Goal: Communication & Community: Share content

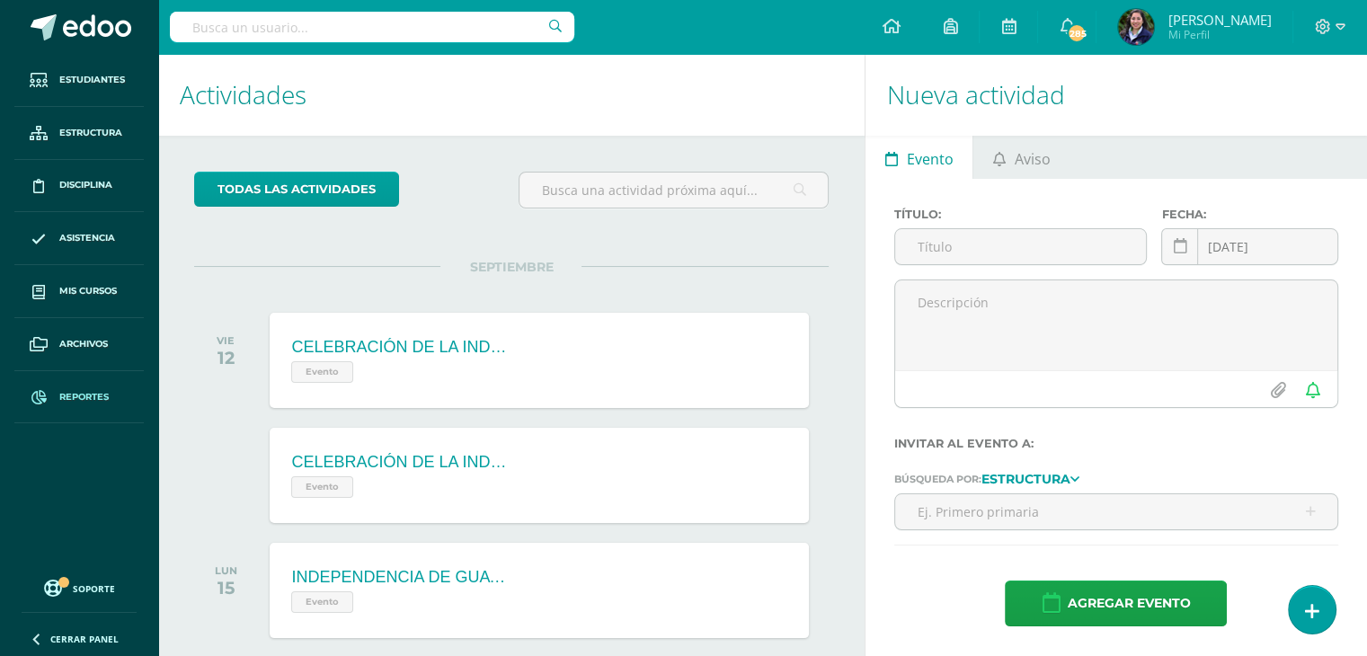
click at [69, 407] on link "Reportes" at bounding box center [78, 397] width 129 height 53
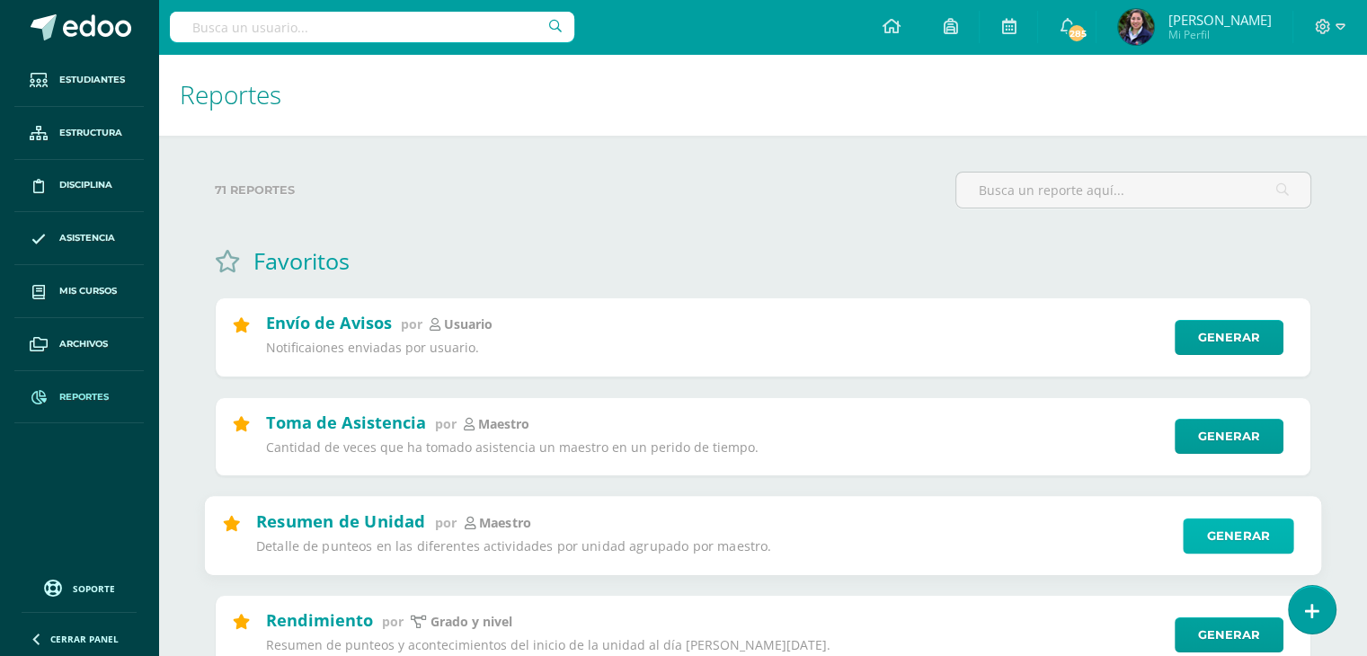
click at [1205, 536] on link "Generar" at bounding box center [1237, 536] width 111 height 36
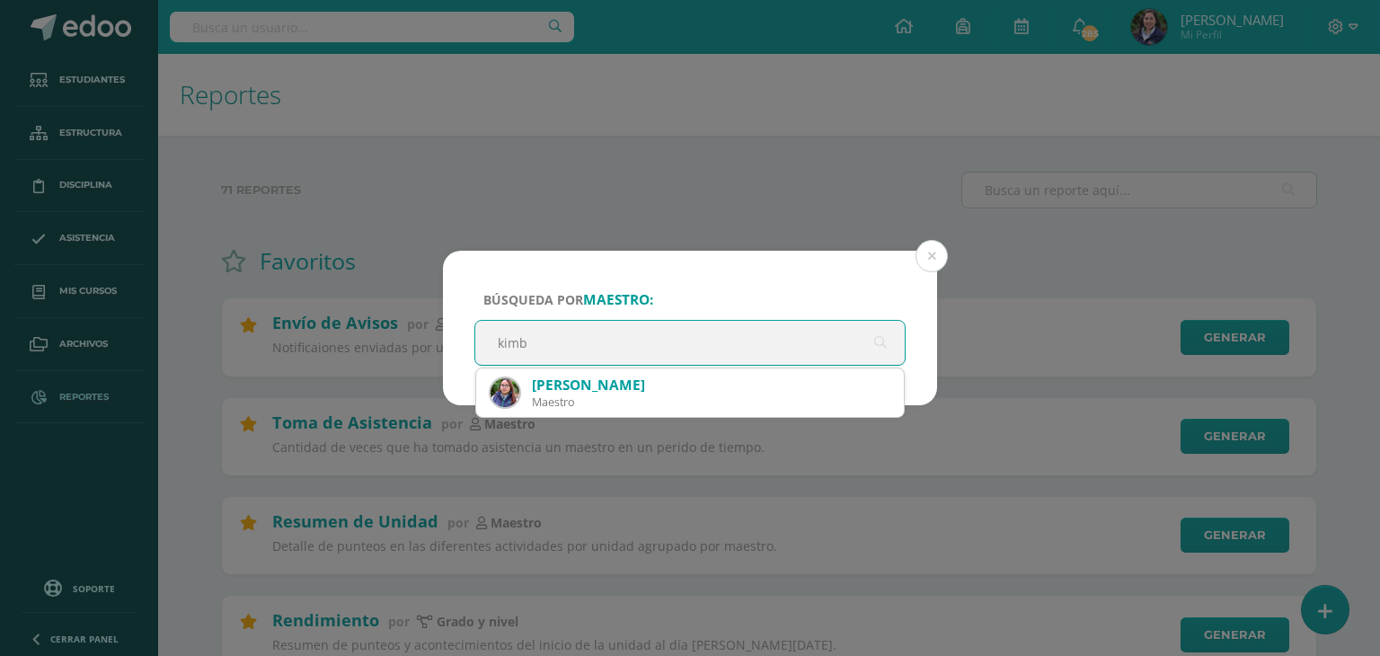
type input "kimbe"
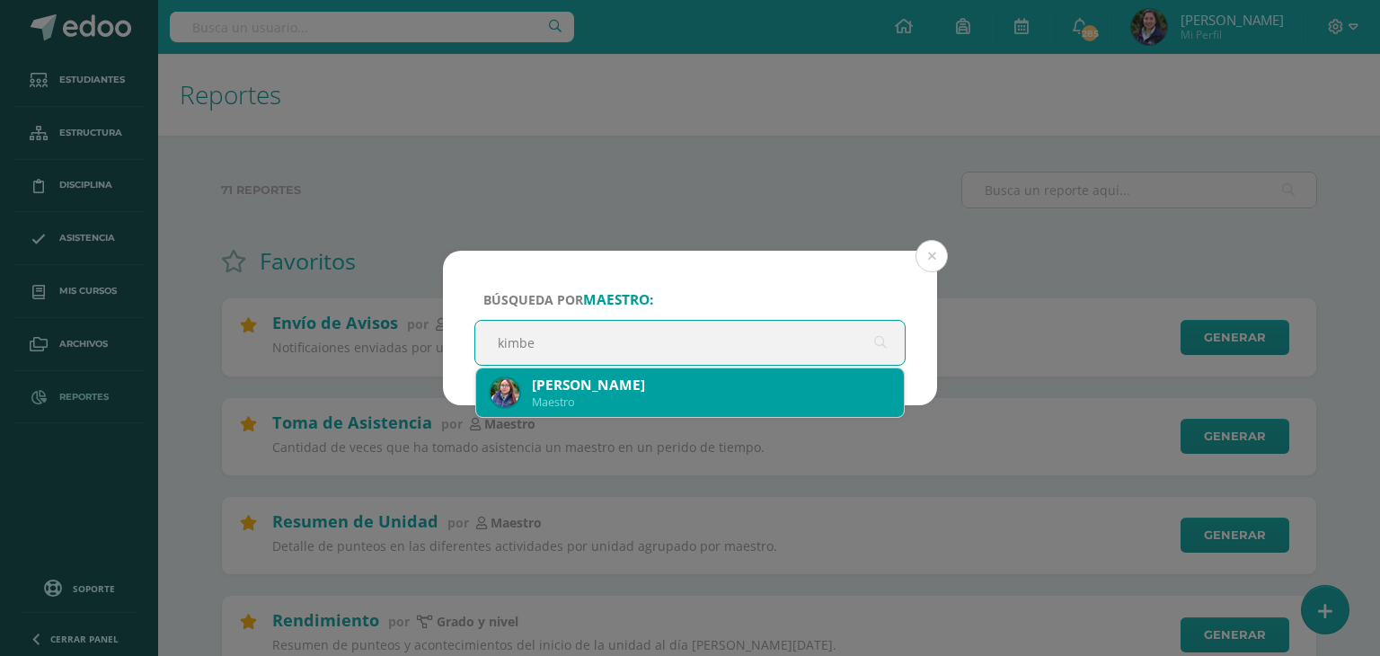
click at [595, 398] on div "Maestro" at bounding box center [711, 401] width 358 height 15
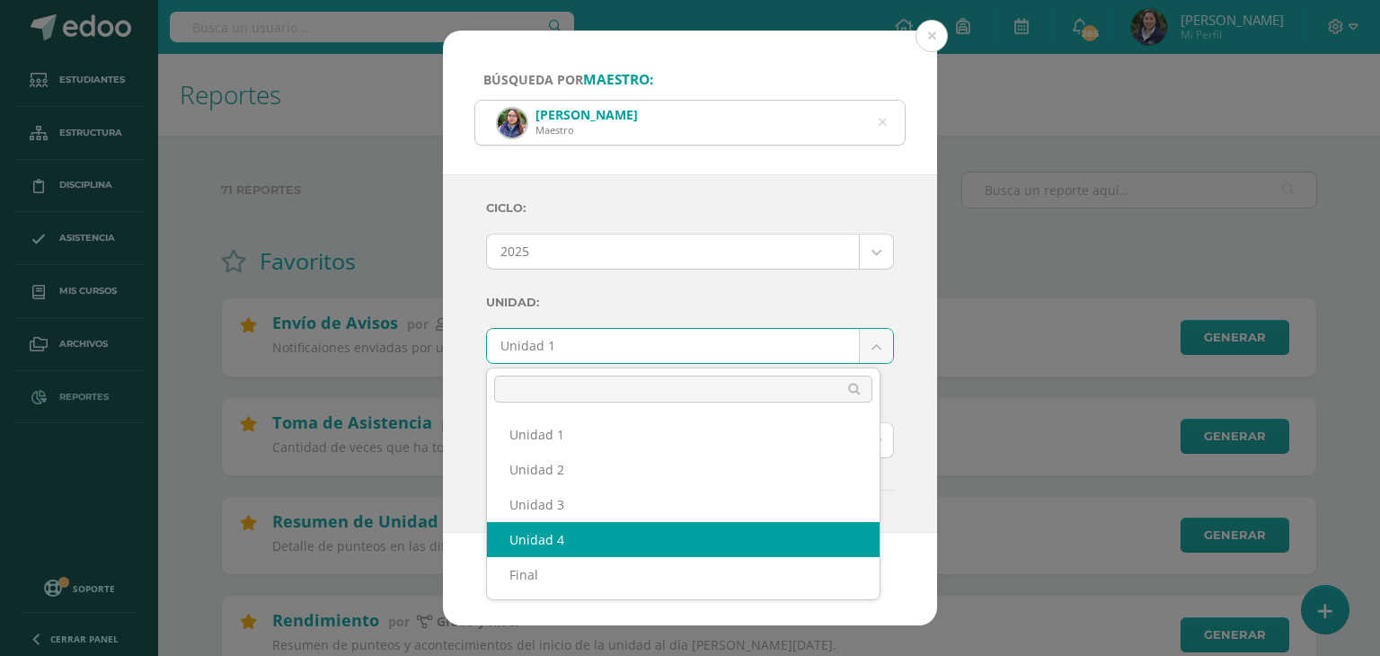
select select "Unidad 4"
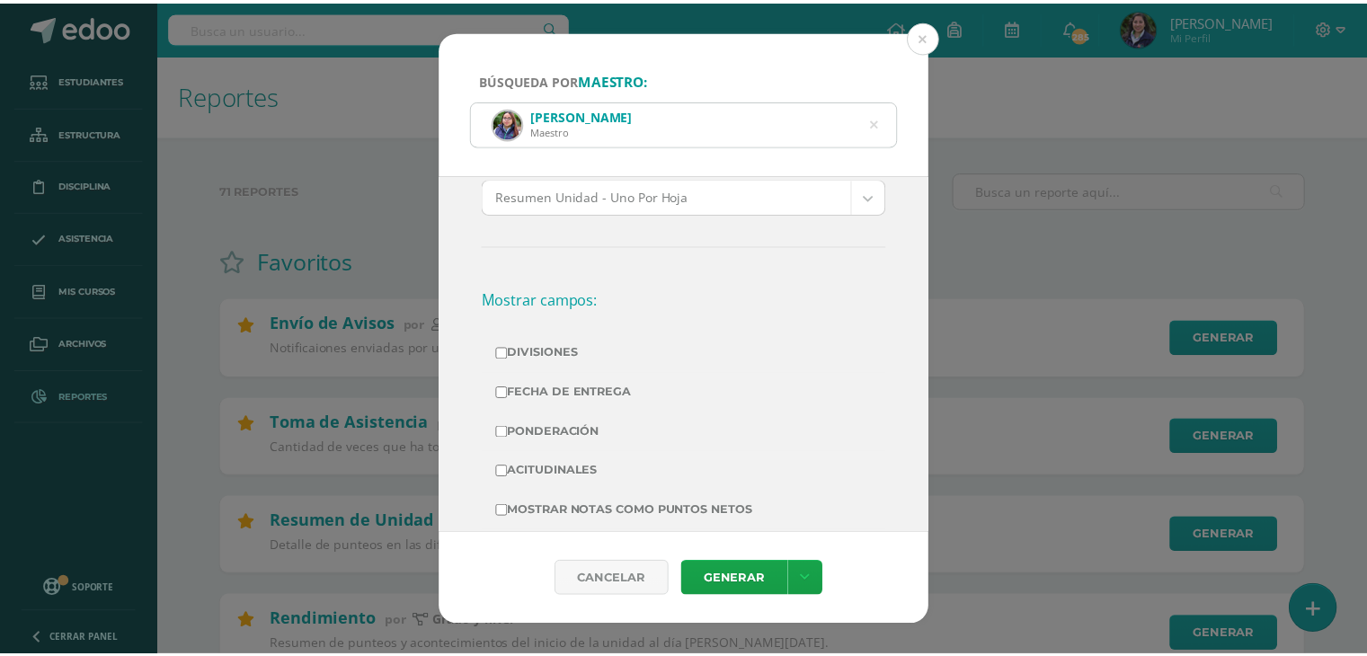
scroll to position [359, 0]
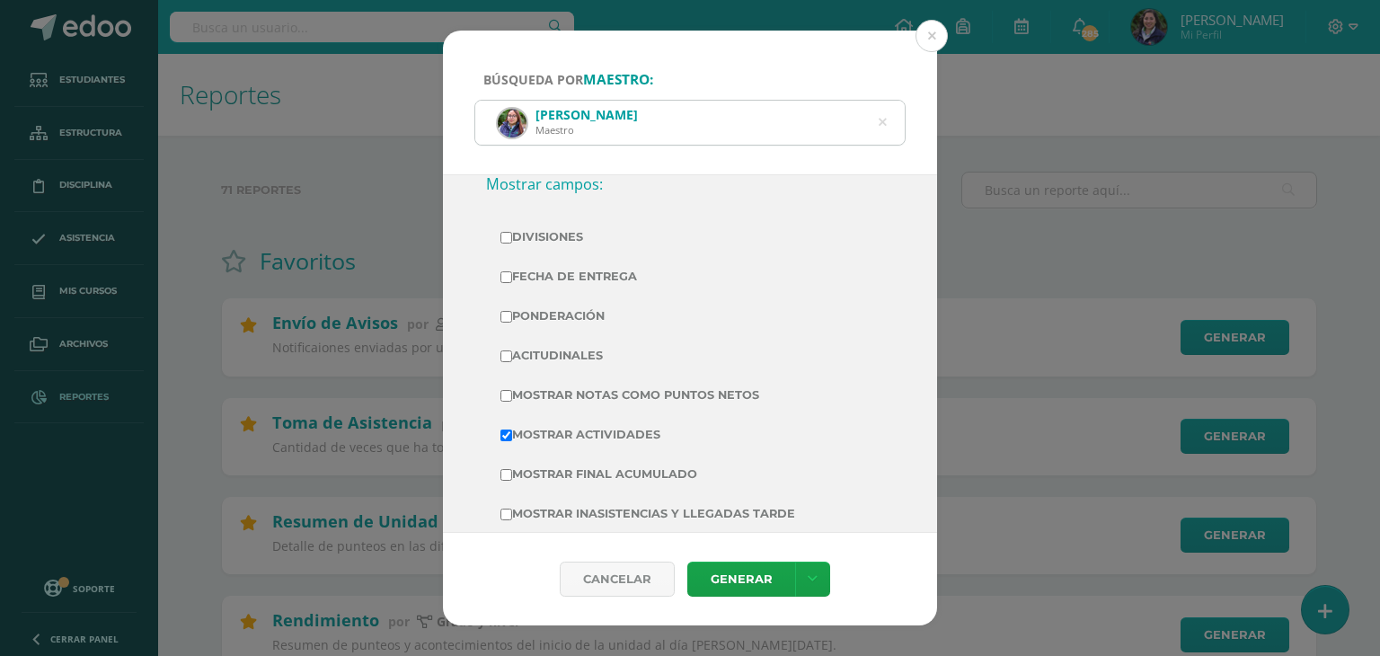
click at [575, 234] on label "Divisiones" at bounding box center [689, 237] width 379 height 25
click at [512, 234] on input "Divisiones" at bounding box center [506, 238] width 12 height 12
checkbox input "true"
click at [589, 284] on label "Fecha de Entrega" at bounding box center [689, 276] width 379 height 25
click at [512, 283] on input "Fecha de Entrega" at bounding box center [506, 277] width 12 height 12
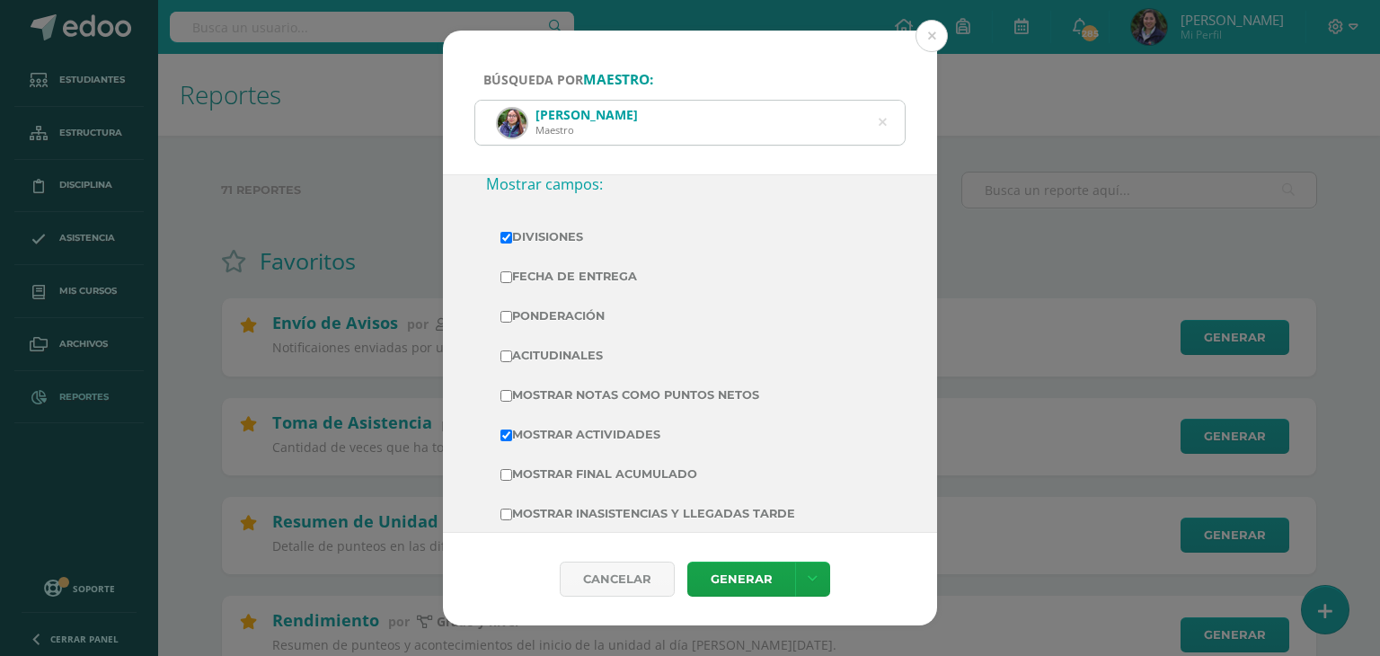
checkbox input "true"
click at [590, 324] on label "Ponderación" at bounding box center [689, 316] width 379 height 25
click at [512, 323] on input "Ponderación" at bounding box center [506, 317] width 12 height 12
checkbox input "true"
click at [589, 338] on td "Acitudinales" at bounding box center [690, 356] width 408 height 40
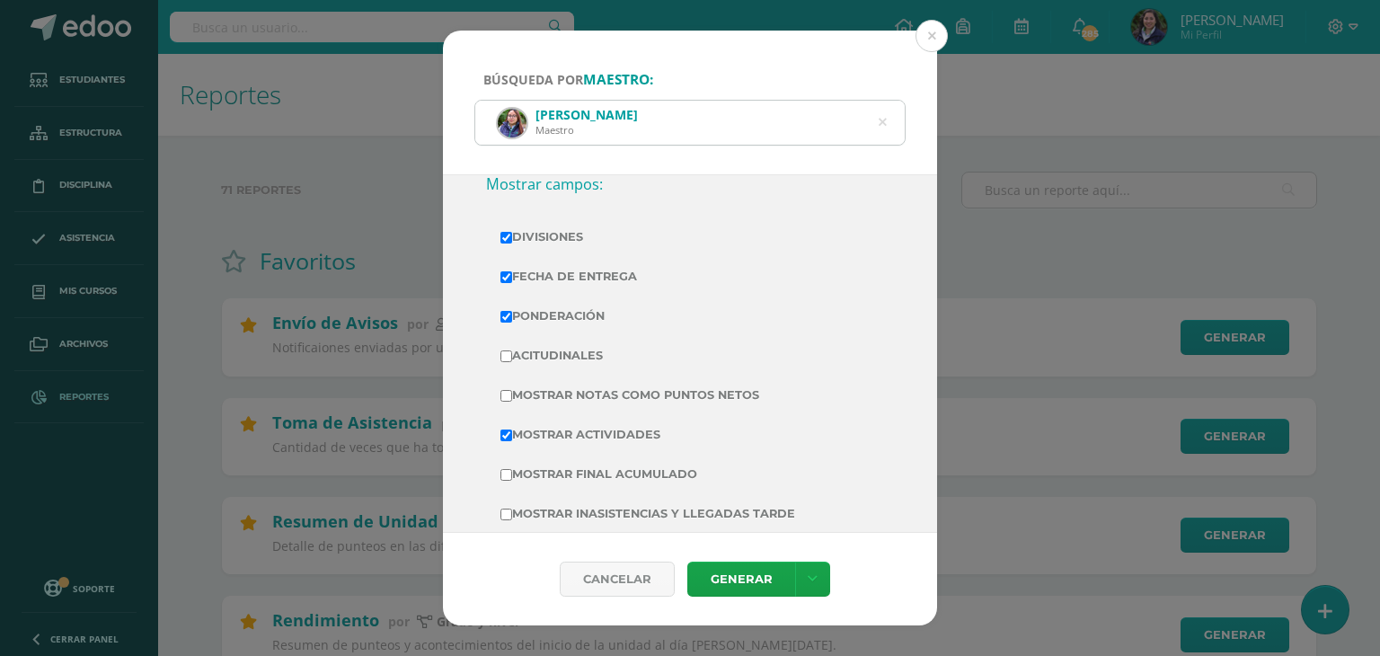
click at [589, 347] on label "Acitudinales" at bounding box center [689, 355] width 379 height 25
click at [512, 350] on input "Acitudinales" at bounding box center [506, 356] width 12 height 12
checkbox input "true"
click at [778, 583] on link "Generar" at bounding box center [741, 579] width 108 height 35
click at [940, 40] on button at bounding box center [932, 36] width 32 height 32
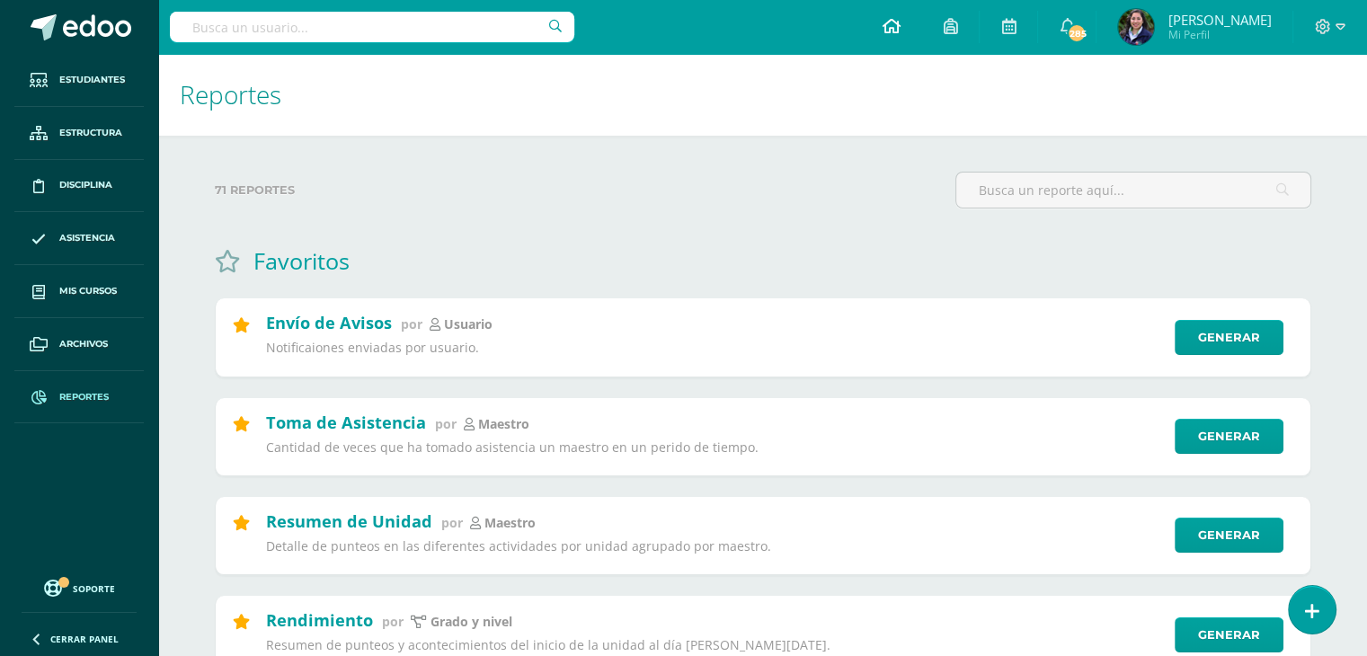
click at [899, 18] on icon at bounding box center [890, 26] width 18 height 16
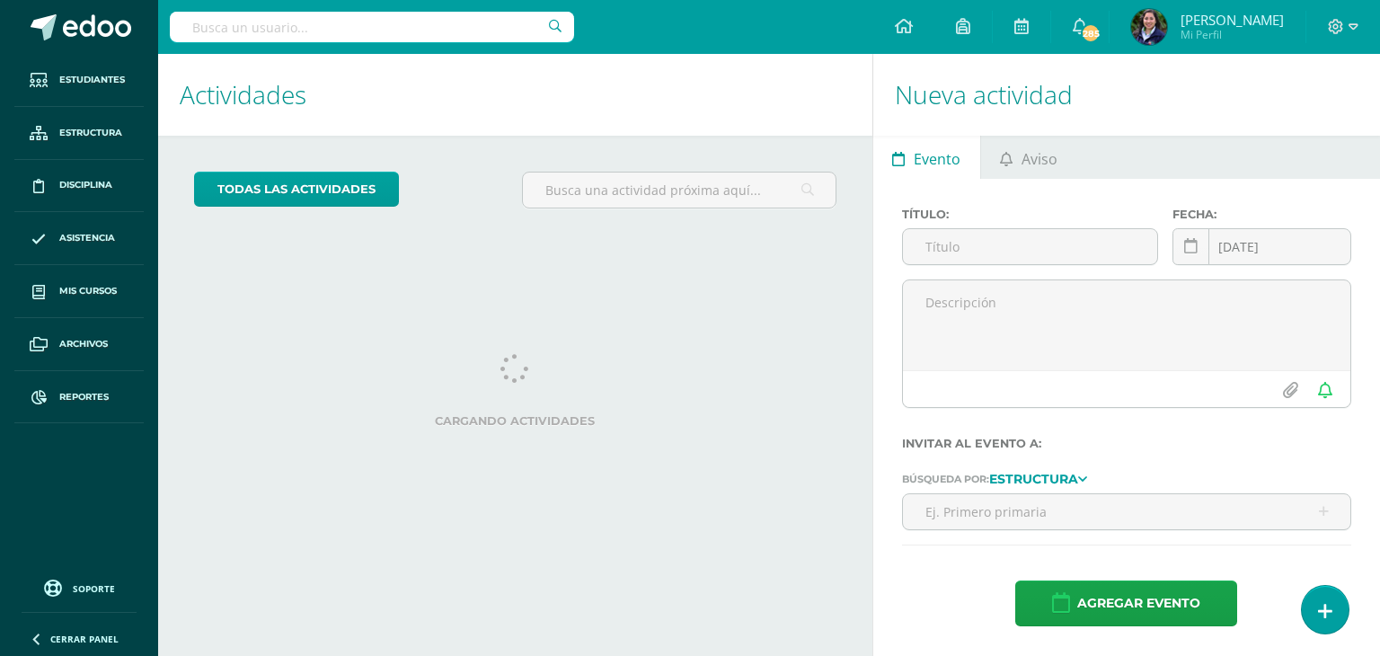
click at [1028, 163] on span "Aviso" at bounding box center [1040, 158] width 36 height 43
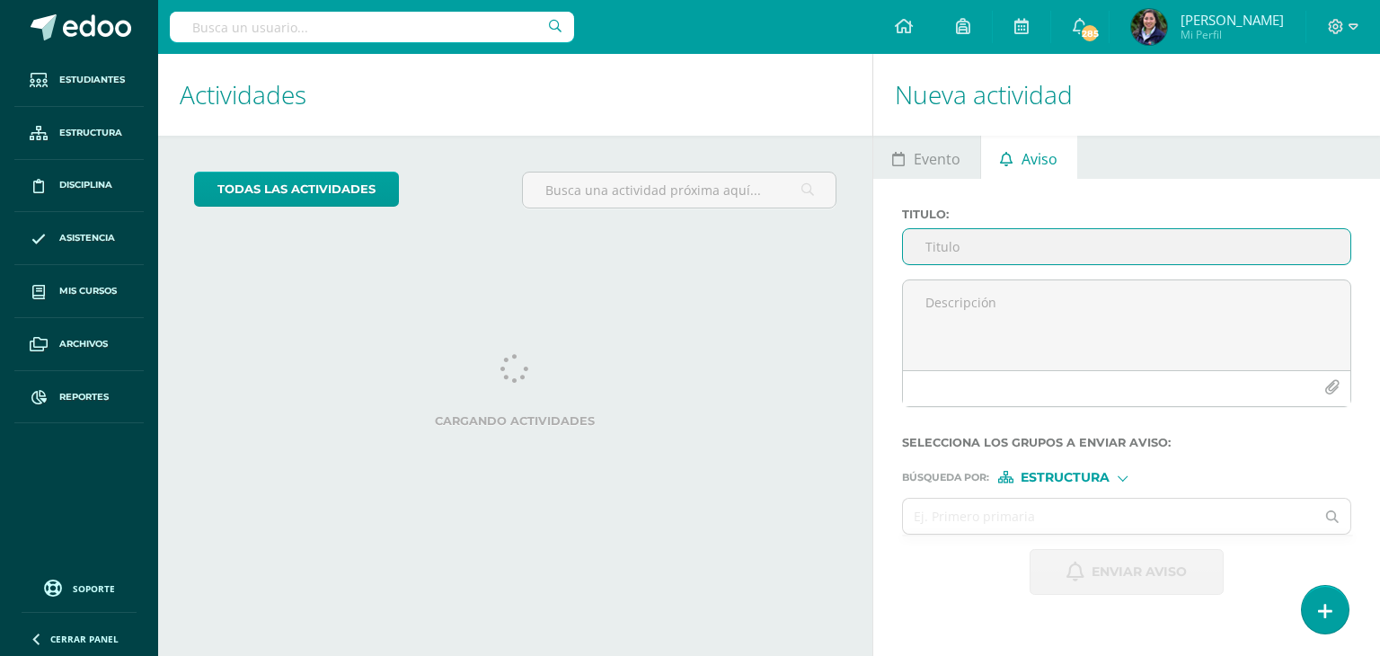
click at [1004, 242] on input "Titulo :" at bounding box center [1126, 246] width 447 height 35
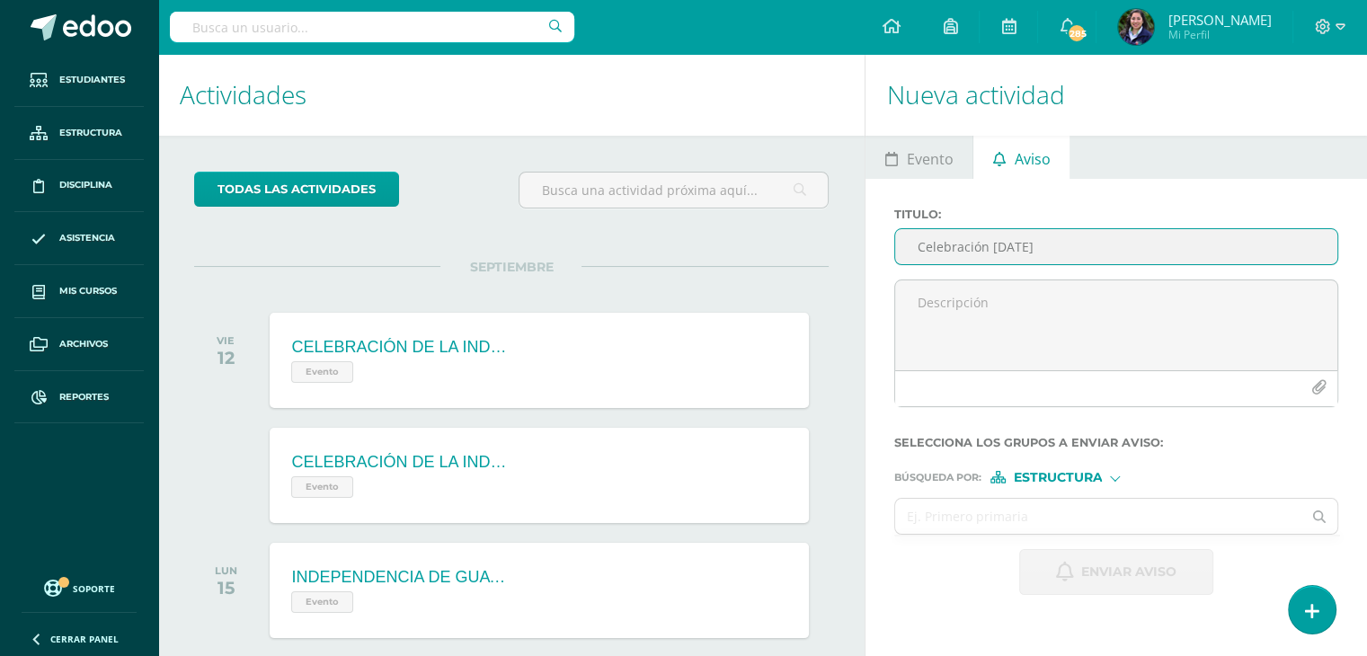
type input "Celebración [DATE]"
drag, startPoint x: 1247, startPoint y: 451, endPoint x: 1207, endPoint y: 415, distance: 54.1
click at [1249, 447] on form "Titulo : Celebración [DATE] Selecciona los grupos a enviar aviso : Búsqueda por…" at bounding box center [1116, 401] width 444 height 387
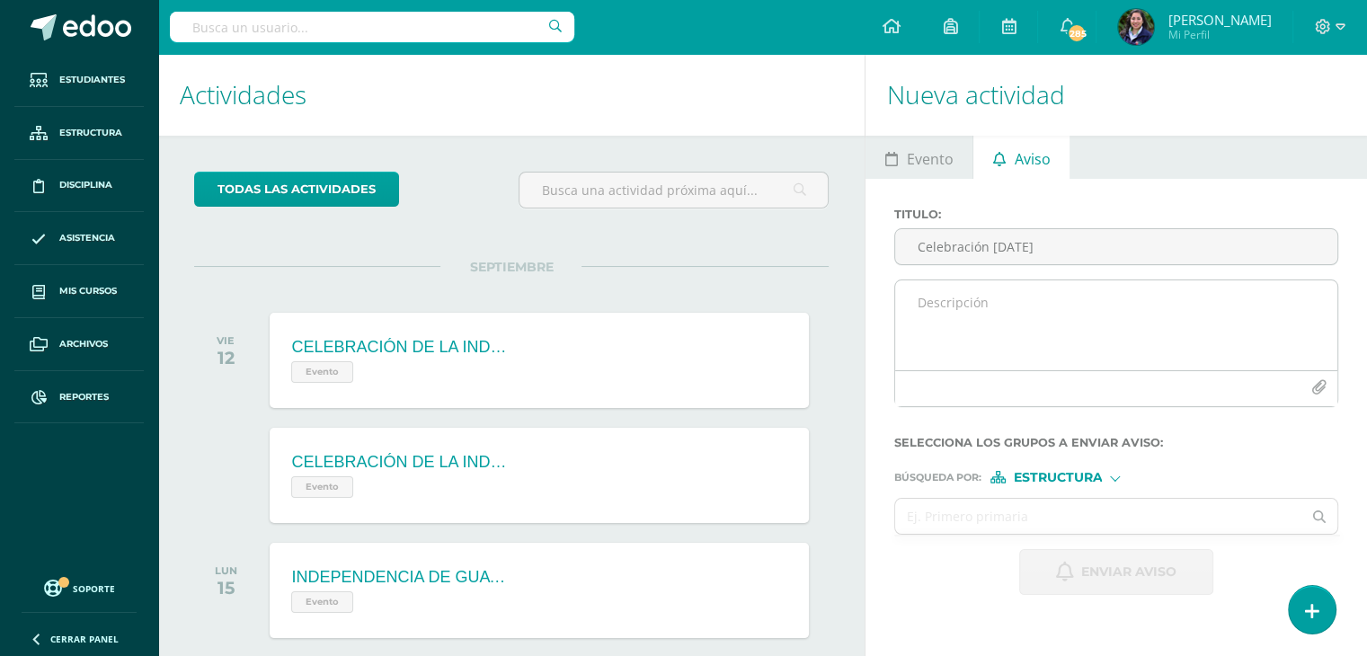
click at [1014, 326] on textarea at bounding box center [1116, 325] width 442 height 90
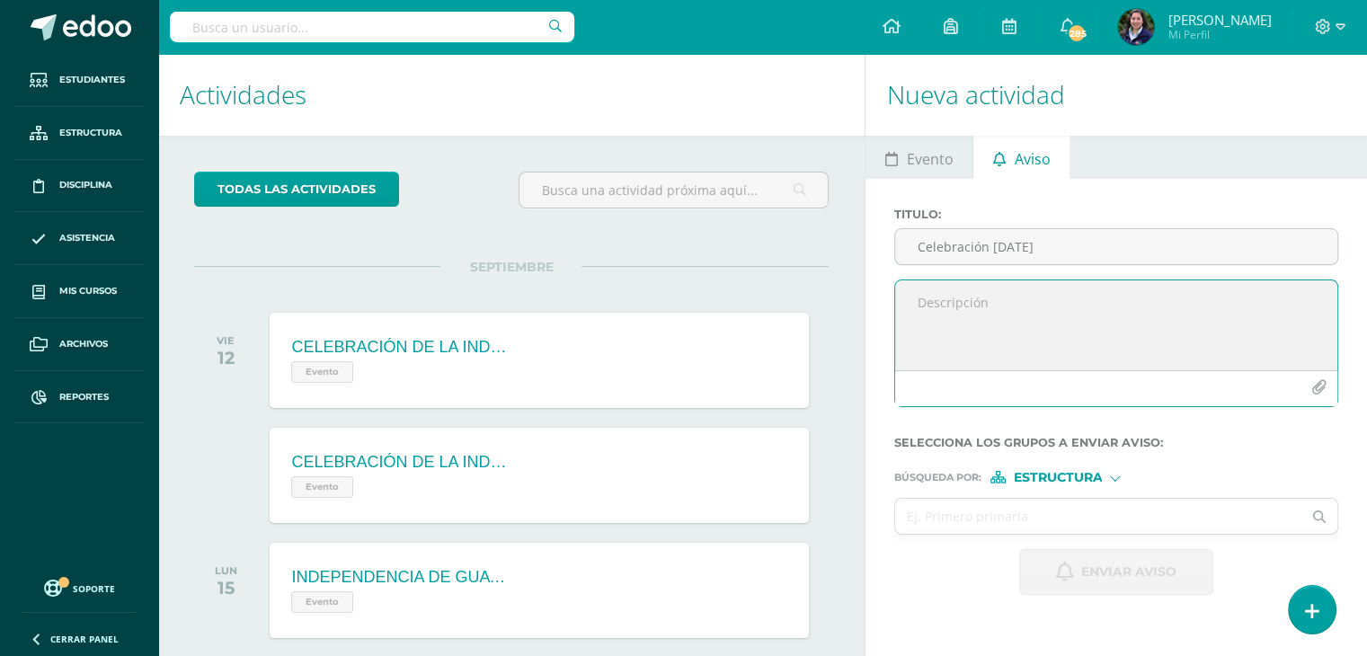
paste textarea "Loremipsu dolors am consect: Adipisc el seddoei tempor. Inc utlab etdolor mag a…"
click at [1061, 317] on textarea at bounding box center [1116, 325] width 442 height 90
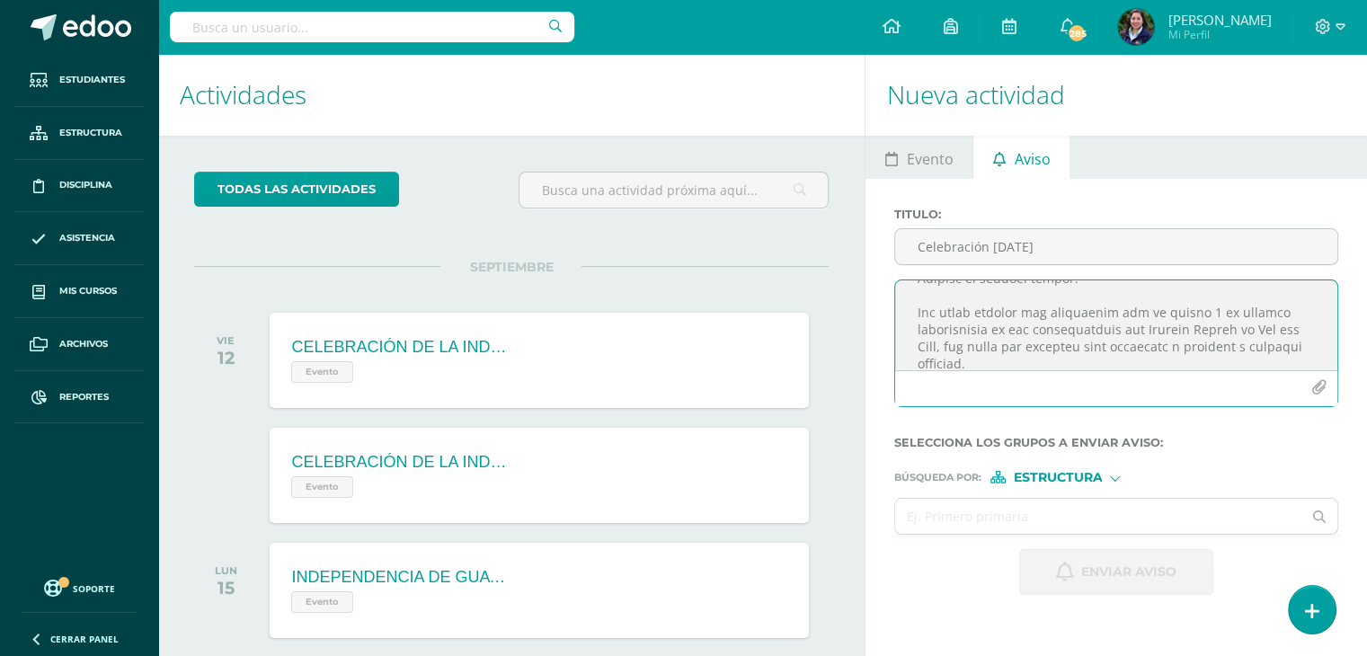
scroll to position [90, 0]
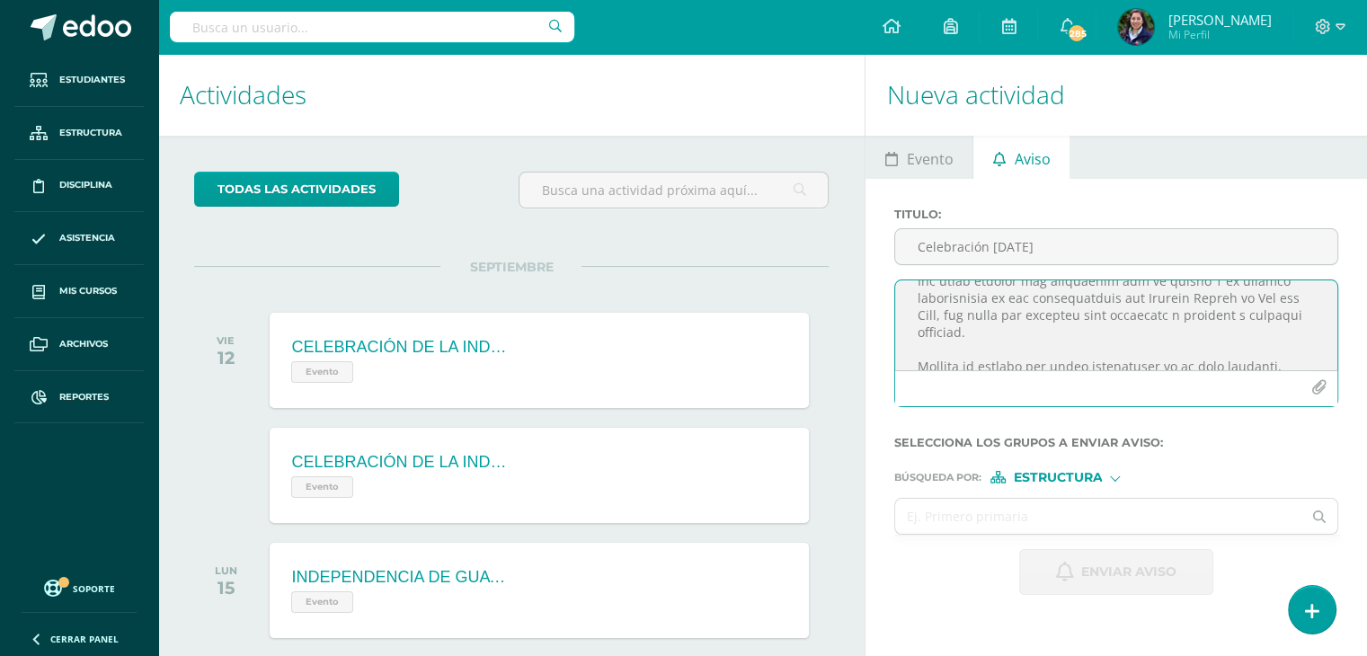
click at [1104, 320] on textarea at bounding box center [1116, 325] width 442 height 90
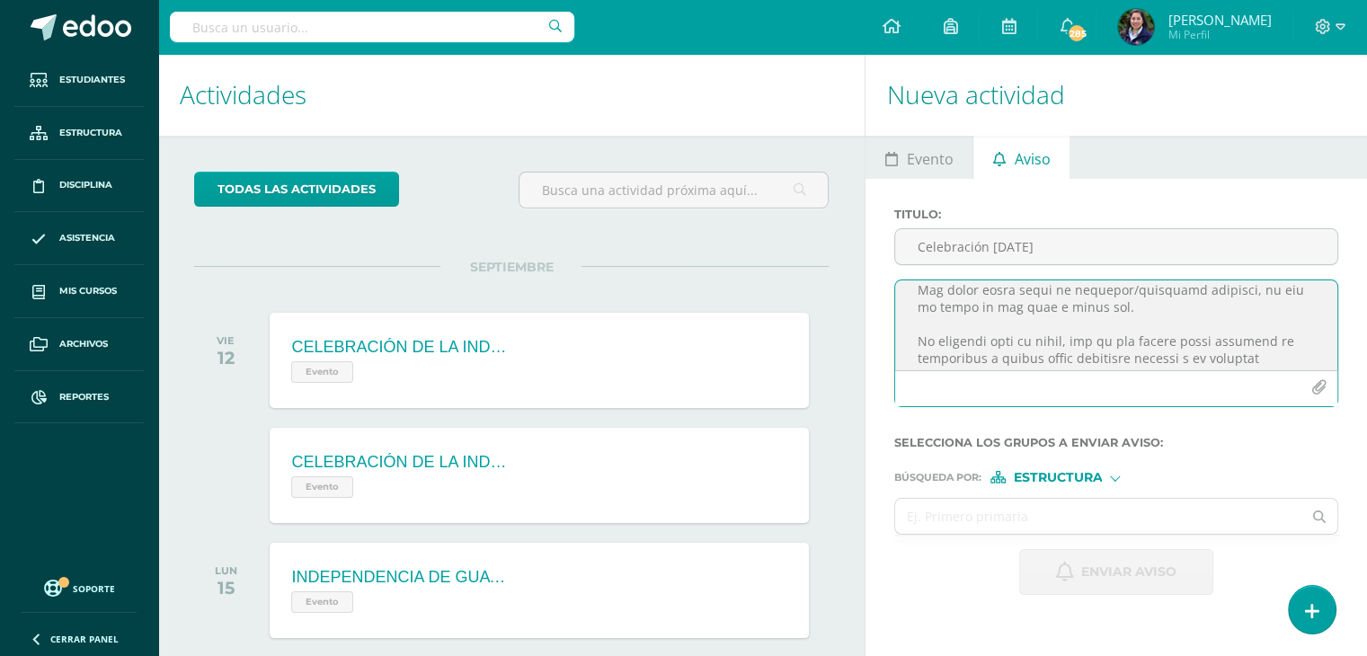
scroll to position [252, 0]
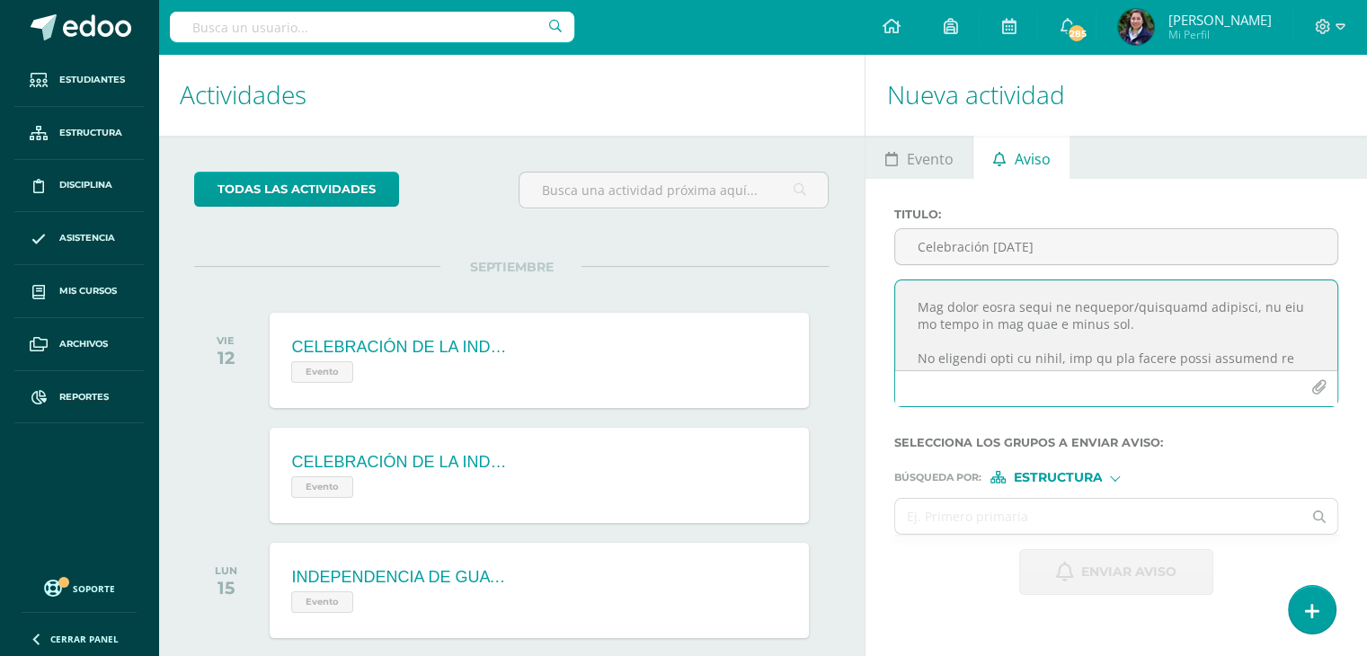
click at [913, 317] on textarea at bounding box center [1116, 325] width 442 height 90
click at [914, 306] on textarea at bounding box center [1116, 325] width 442 height 90
click at [924, 349] on textarea at bounding box center [1116, 325] width 442 height 90
click at [915, 346] on textarea at bounding box center [1116, 325] width 442 height 90
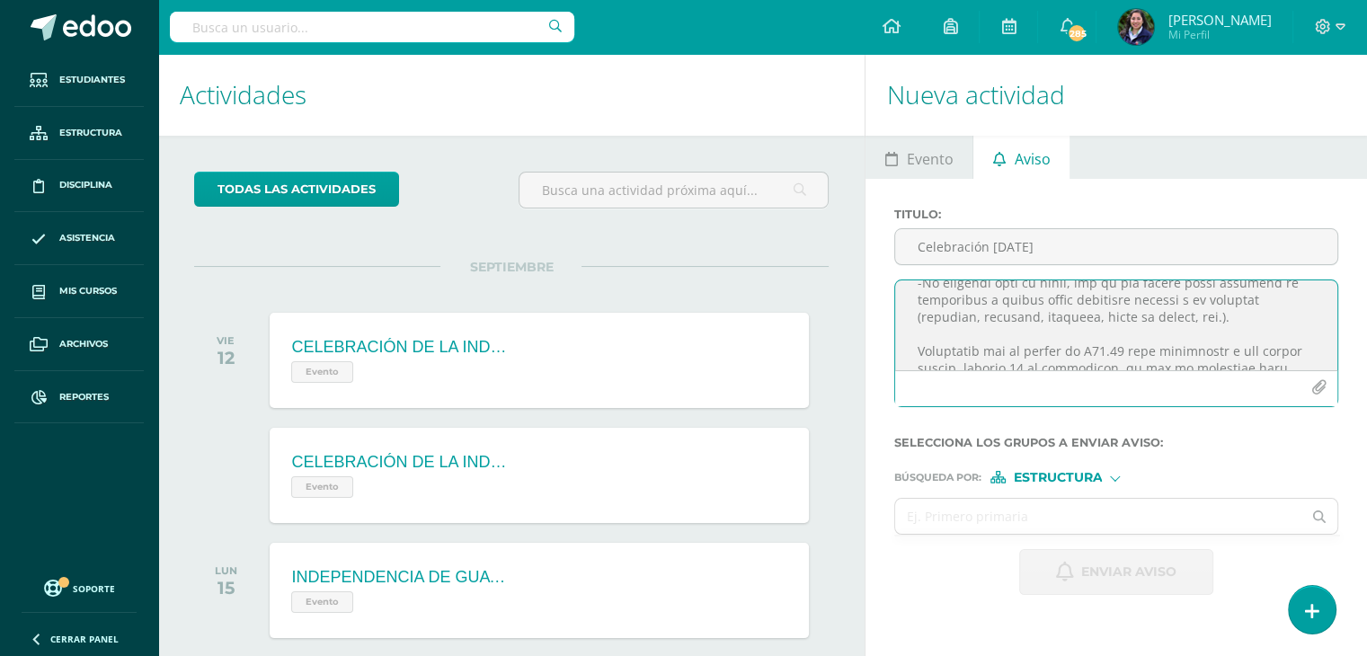
scroll to position [341, 0]
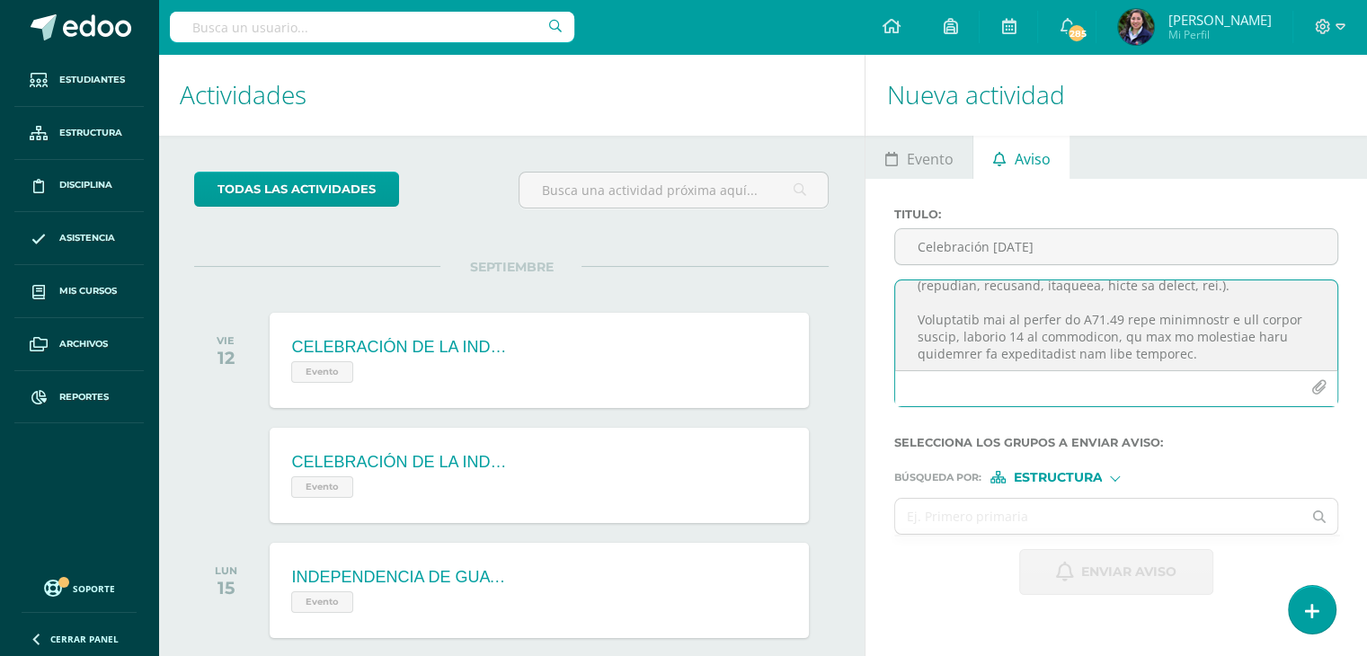
click at [934, 317] on textarea at bounding box center [1116, 325] width 442 height 90
click at [927, 305] on textarea at bounding box center [1116, 325] width 442 height 90
click at [911, 325] on textarea at bounding box center [1116, 325] width 442 height 90
click at [1206, 355] on textarea at bounding box center [1116, 325] width 442 height 90
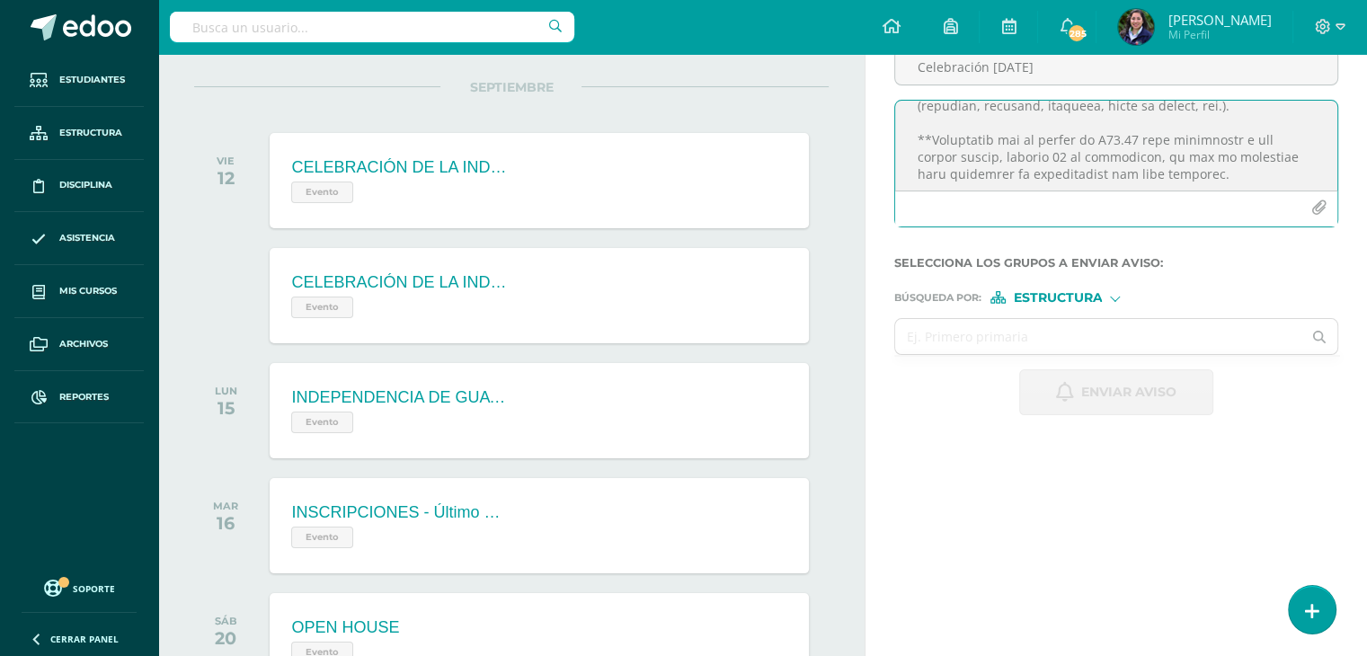
scroll to position [431, 0]
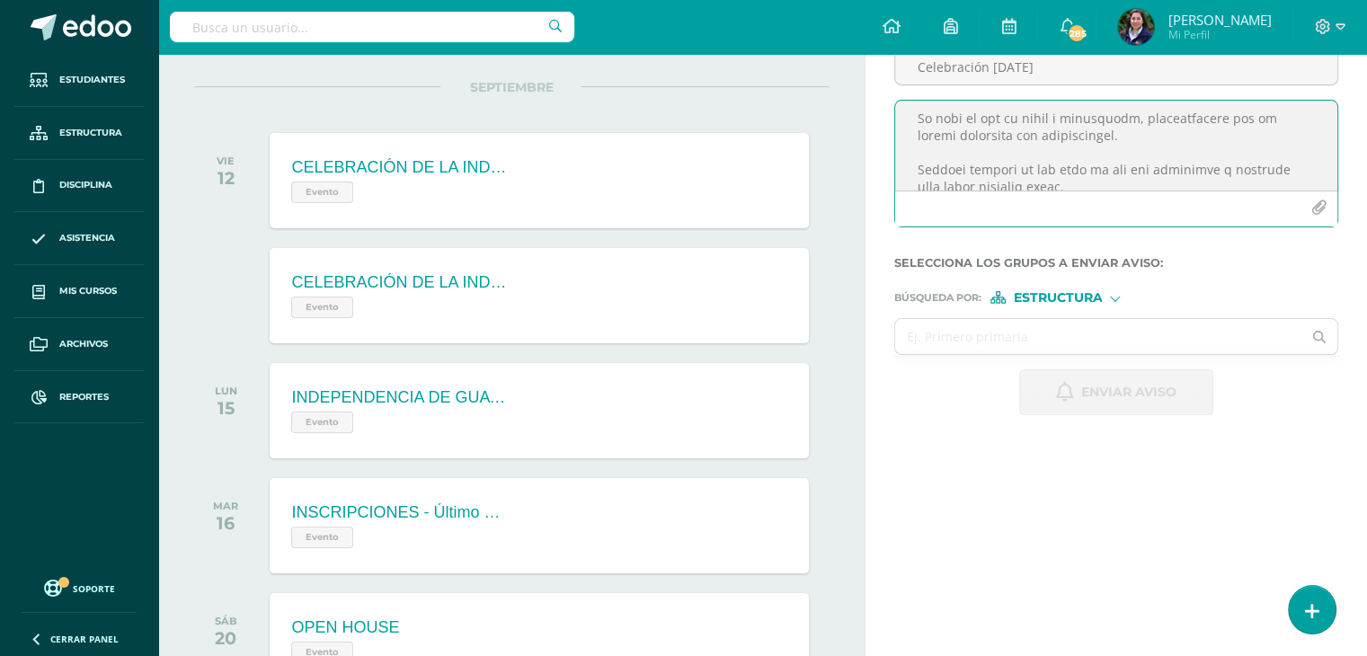
click at [916, 122] on textarea at bounding box center [1116, 146] width 442 height 90
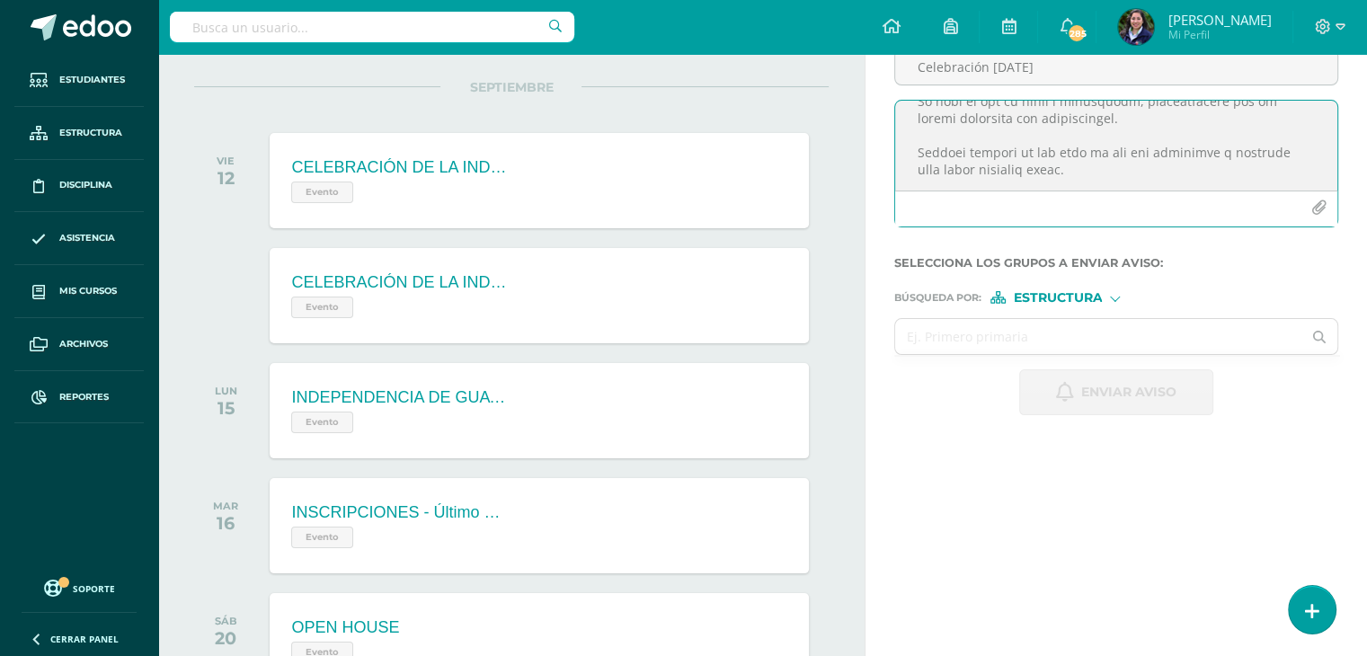
scroll to position [413, 0]
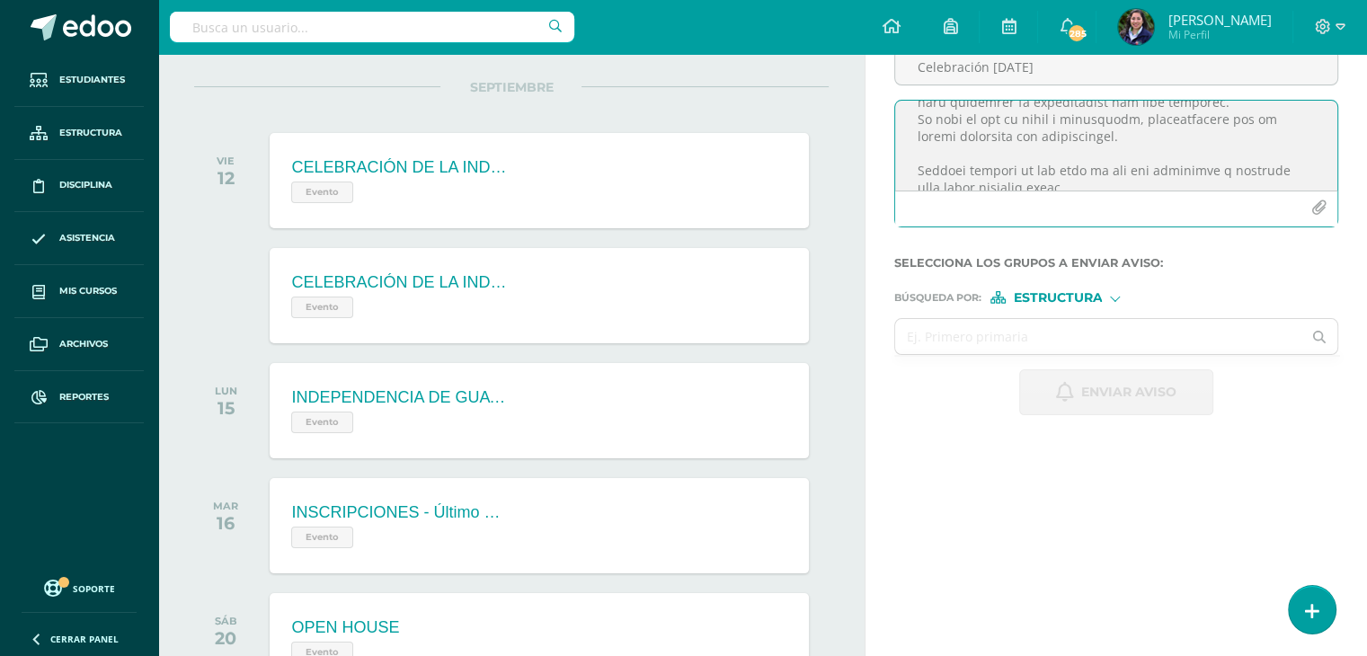
click at [1145, 135] on textarea at bounding box center [1116, 146] width 442 height 90
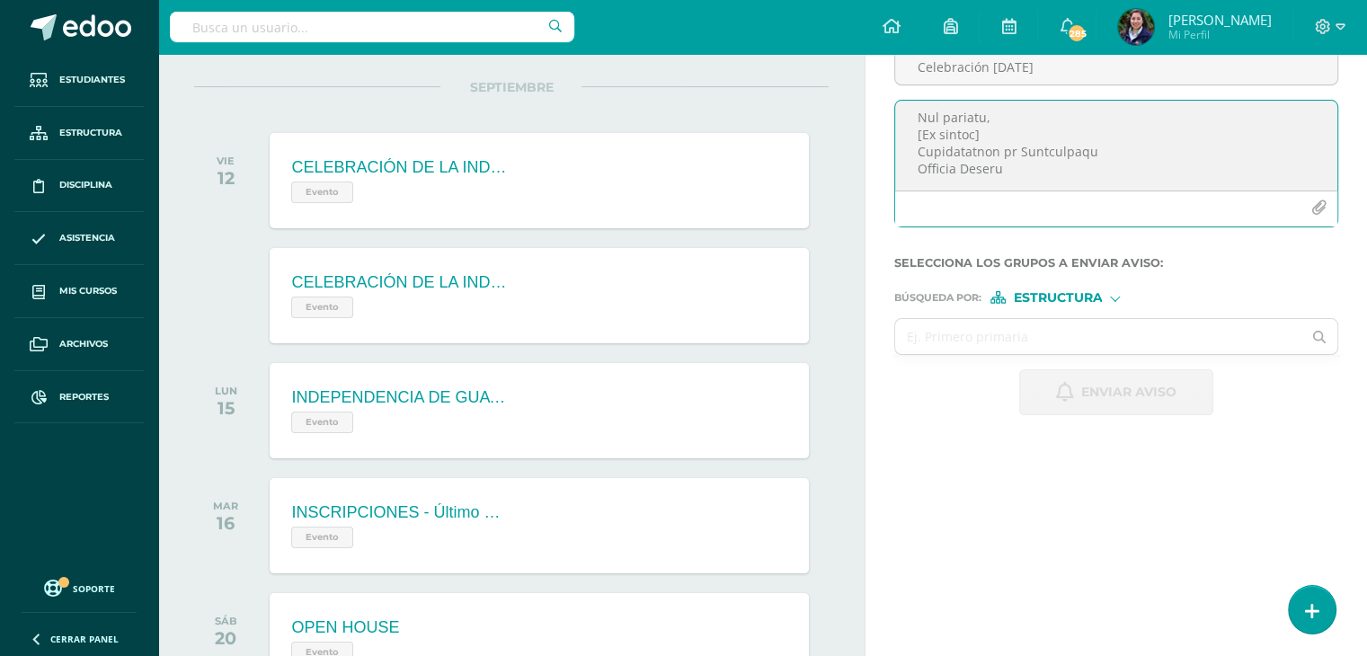
drag, startPoint x: 904, startPoint y: 133, endPoint x: 1161, endPoint y: 130, distance: 257.0
click at [1161, 130] on textarea at bounding box center [1116, 146] width 442 height 90
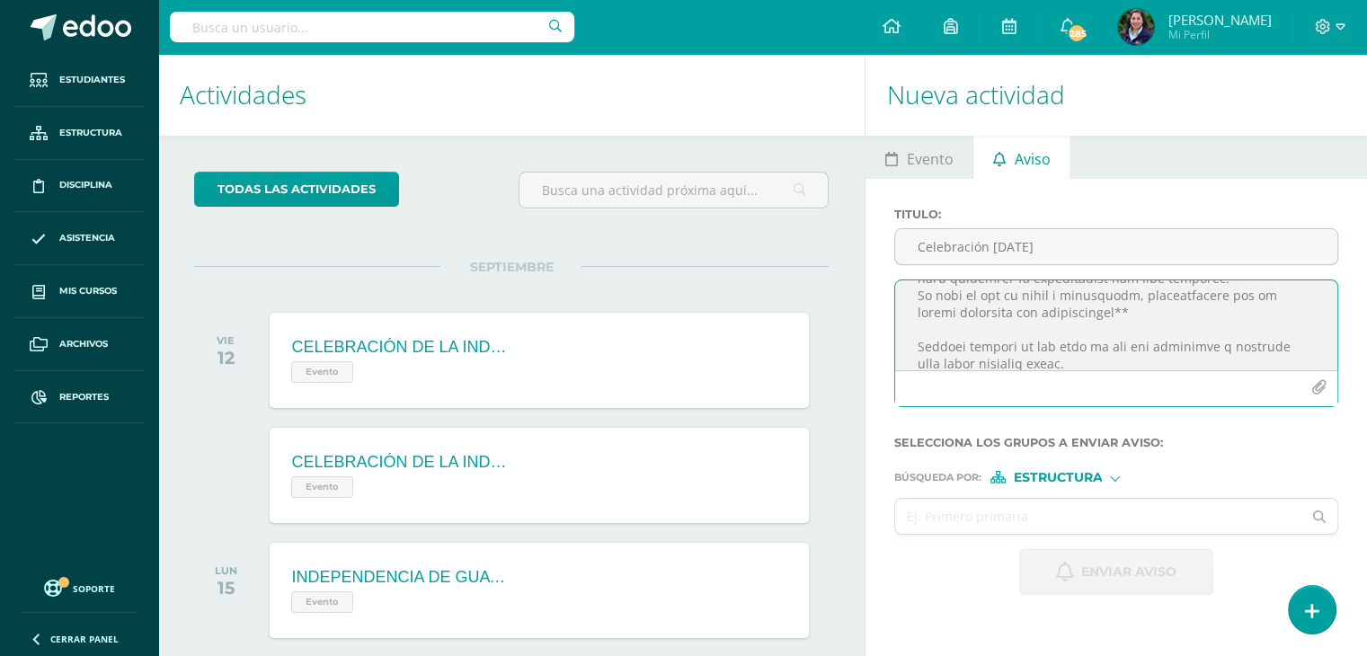
scroll to position [449, 0]
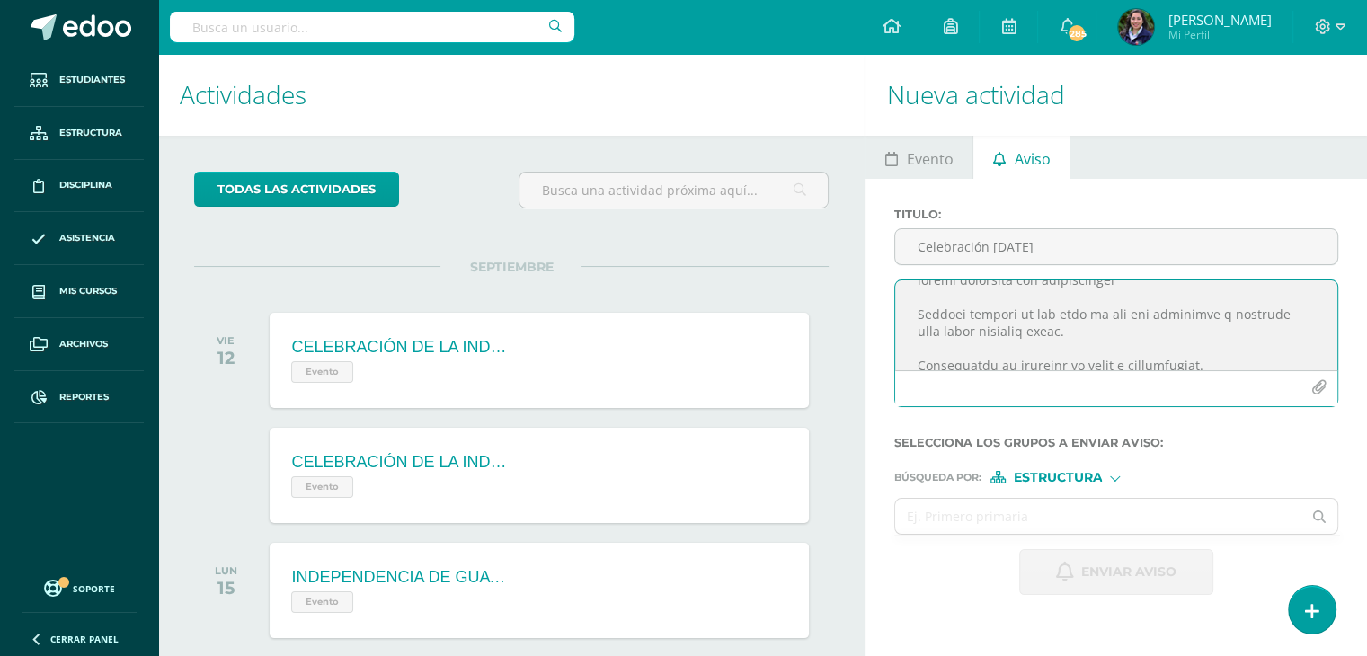
click at [1164, 300] on textarea at bounding box center [1116, 325] width 442 height 90
type textarea "Loremipsu dolors am consect: Adipisc el seddoei tempor. Inc utlab etdolor mag a…"
click at [1316, 385] on icon "button" at bounding box center [1318, 387] width 15 height 15
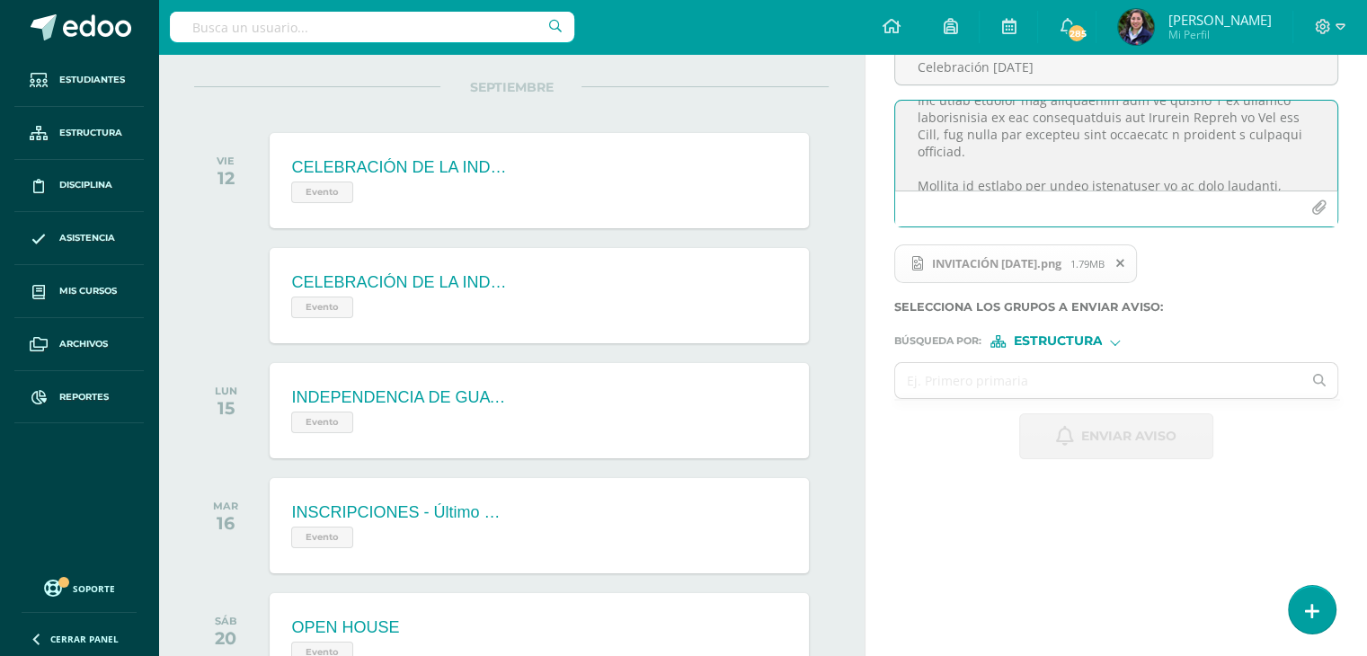
scroll to position [0, 0]
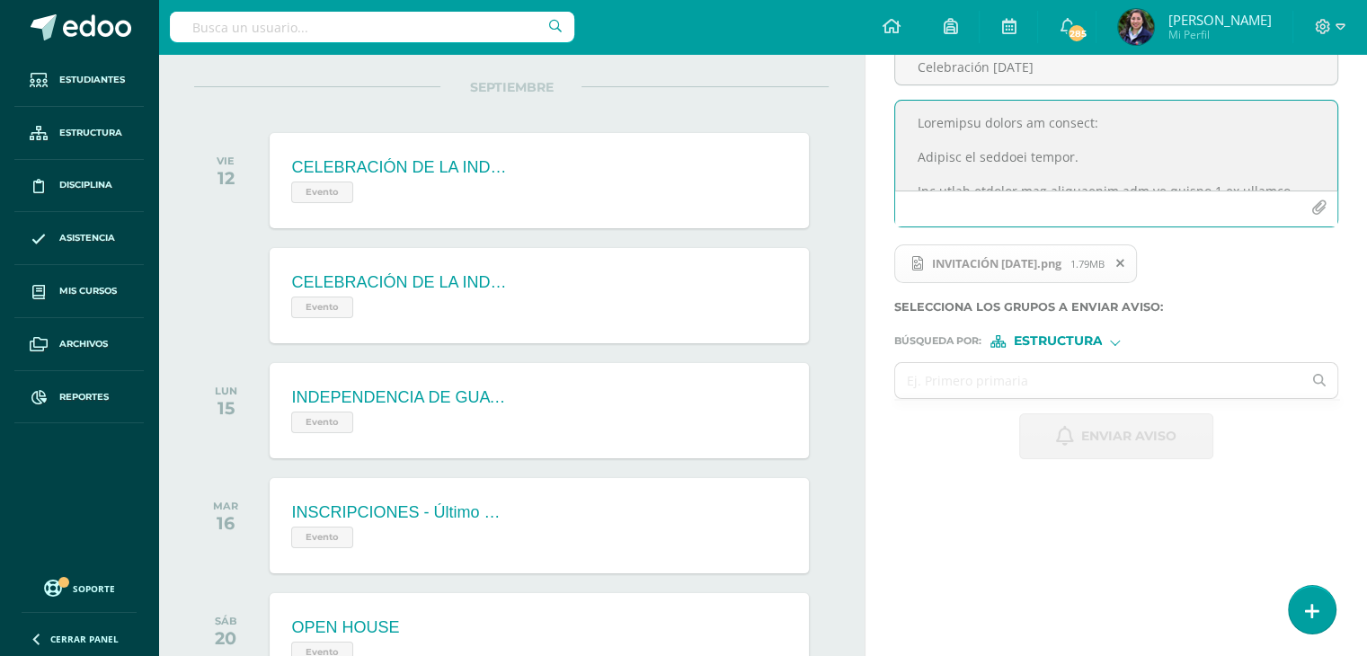
drag, startPoint x: 999, startPoint y: 168, endPoint x: 890, endPoint y: 66, distance: 148.8
click at [890, 66] on div "Titulo : Celebración [DATE]" at bounding box center [1116, 135] width 458 height 214
click at [1180, 139] on textarea at bounding box center [1116, 146] width 442 height 90
click at [1326, 205] on button "button" at bounding box center [1318, 207] width 35 height 35
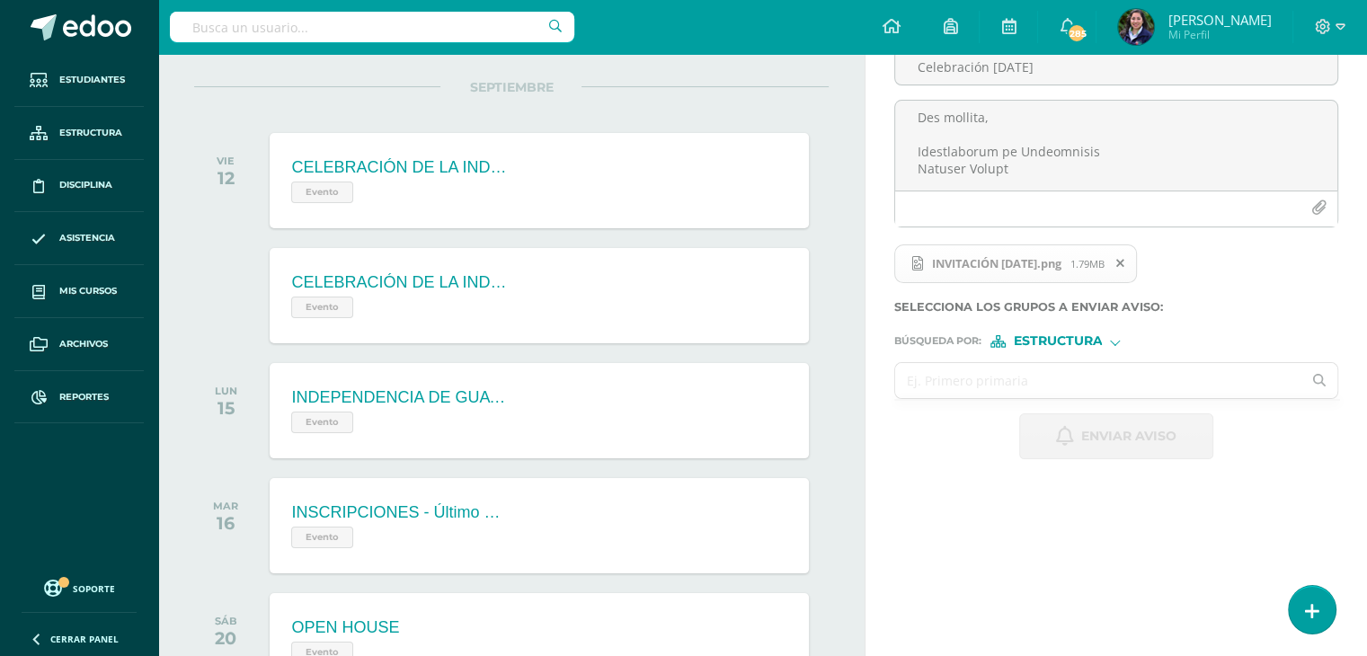
click at [1071, 367] on input "text" at bounding box center [1098, 380] width 406 height 35
type input "Prepri"
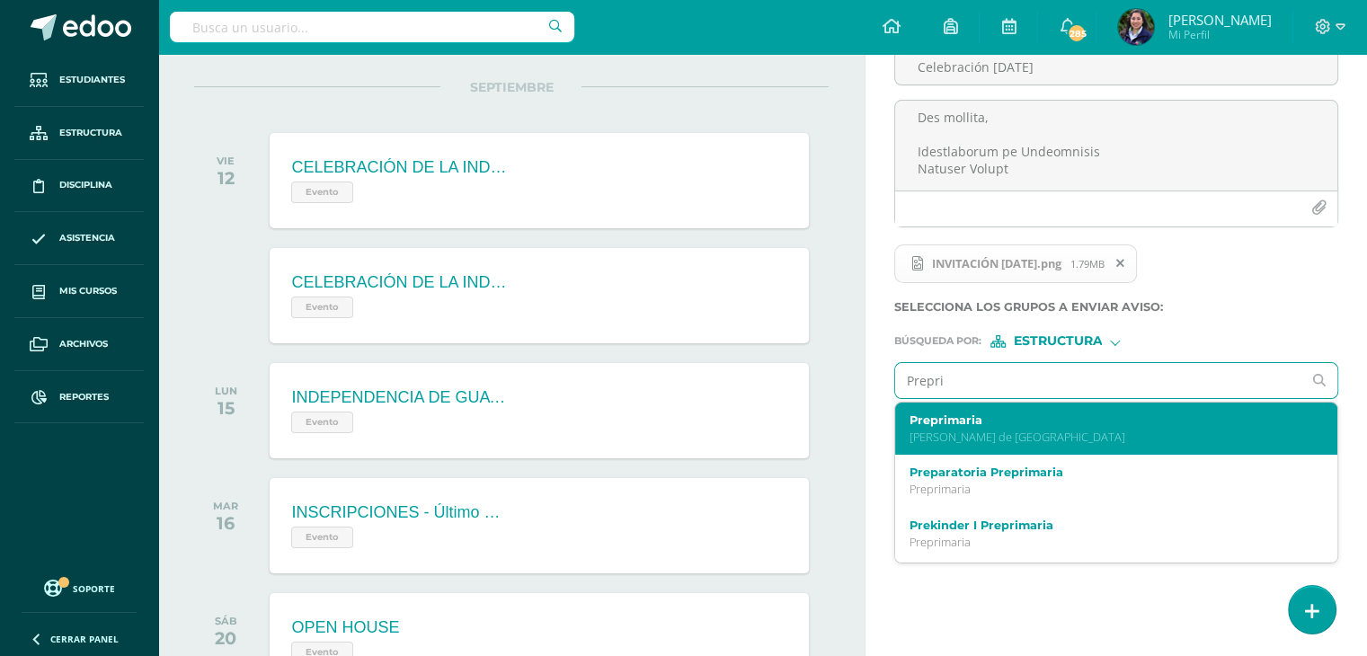
click at [1023, 430] on p "[PERSON_NAME] de [GEOGRAPHIC_DATA]" at bounding box center [1107, 436] width 396 height 15
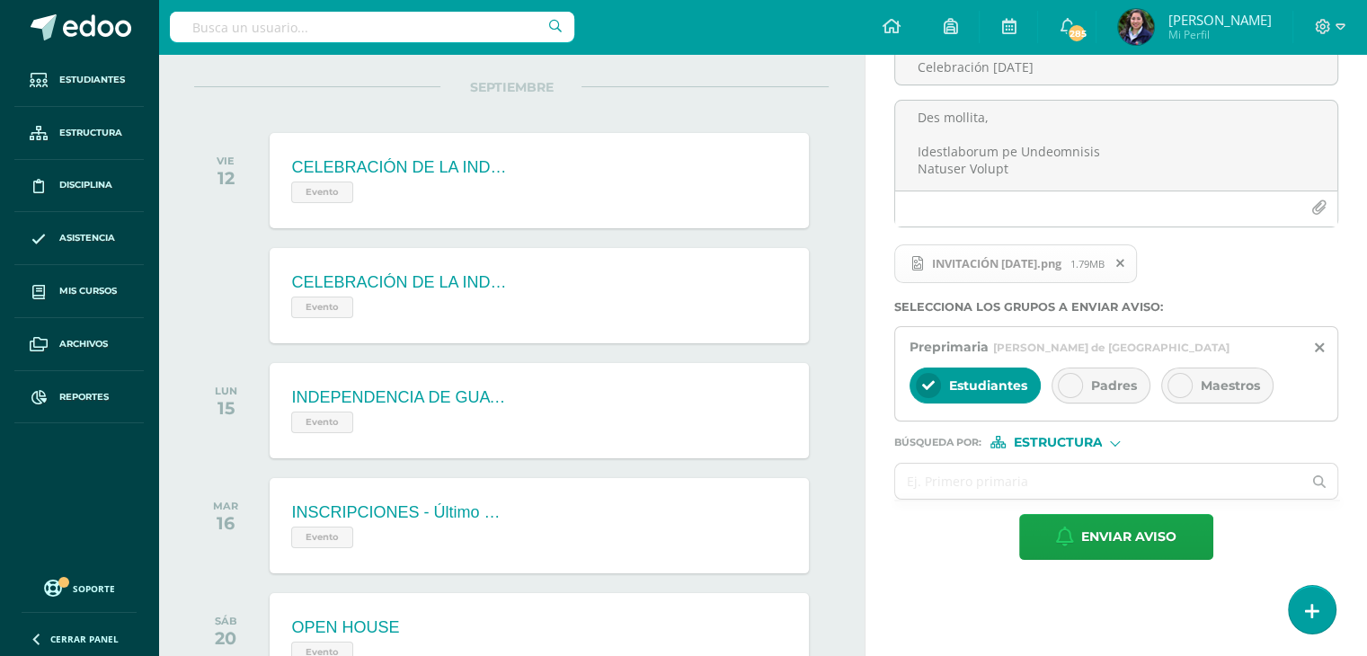
click at [1100, 390] on span "Padres" at bounding box center [1114, 385] width 46 height 16
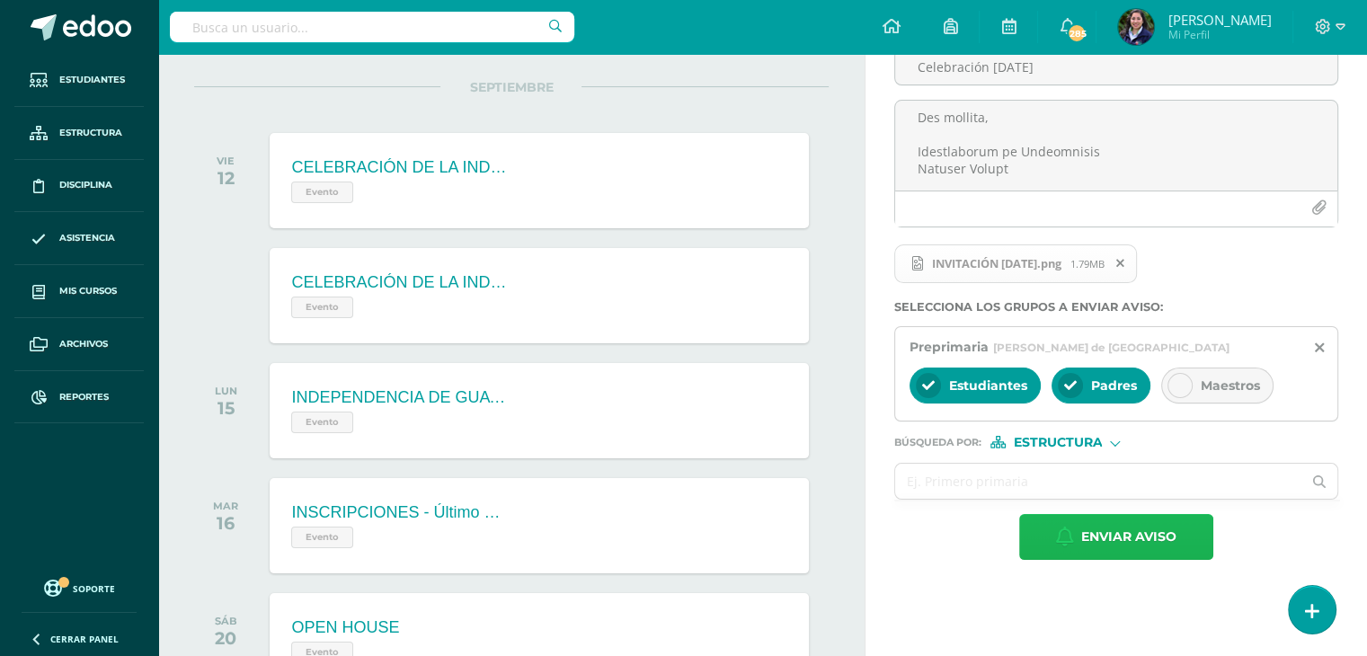
click at [1136, 522] on span "Enviar aviso" at bounding box center [1128, 537] width 95 height 44
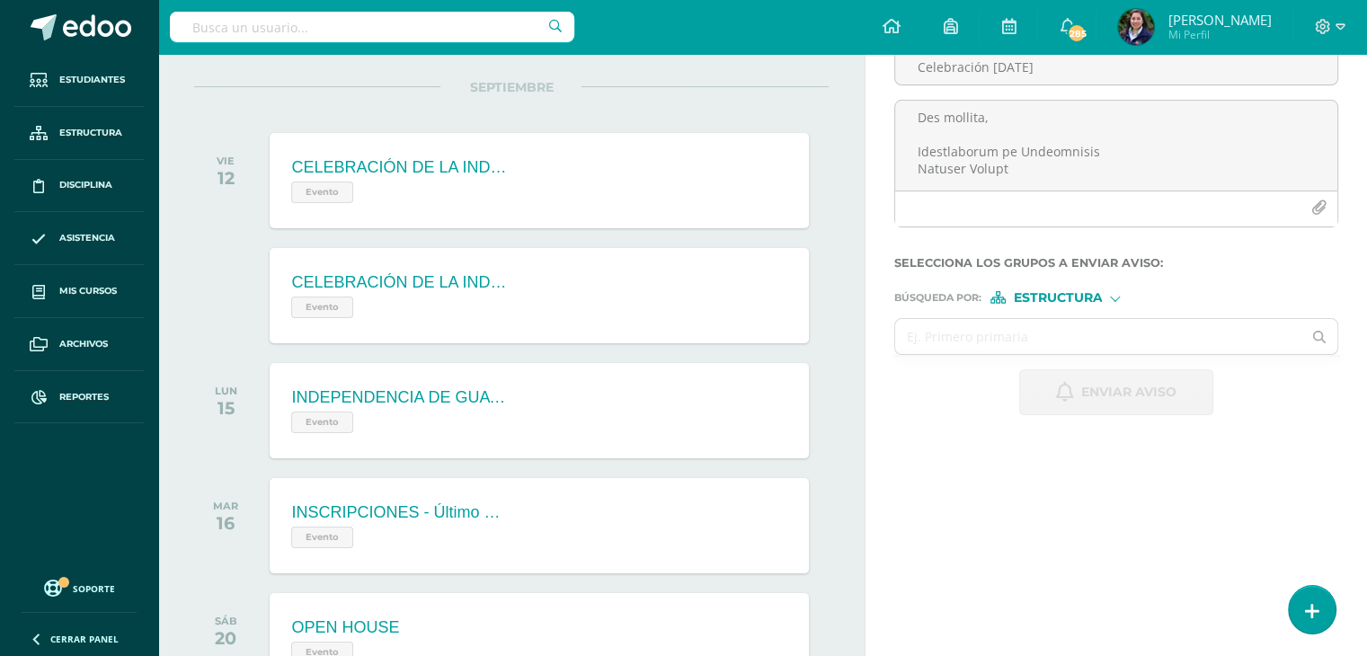
scroll to position [0, 0]
